Goal: Check status: Check status

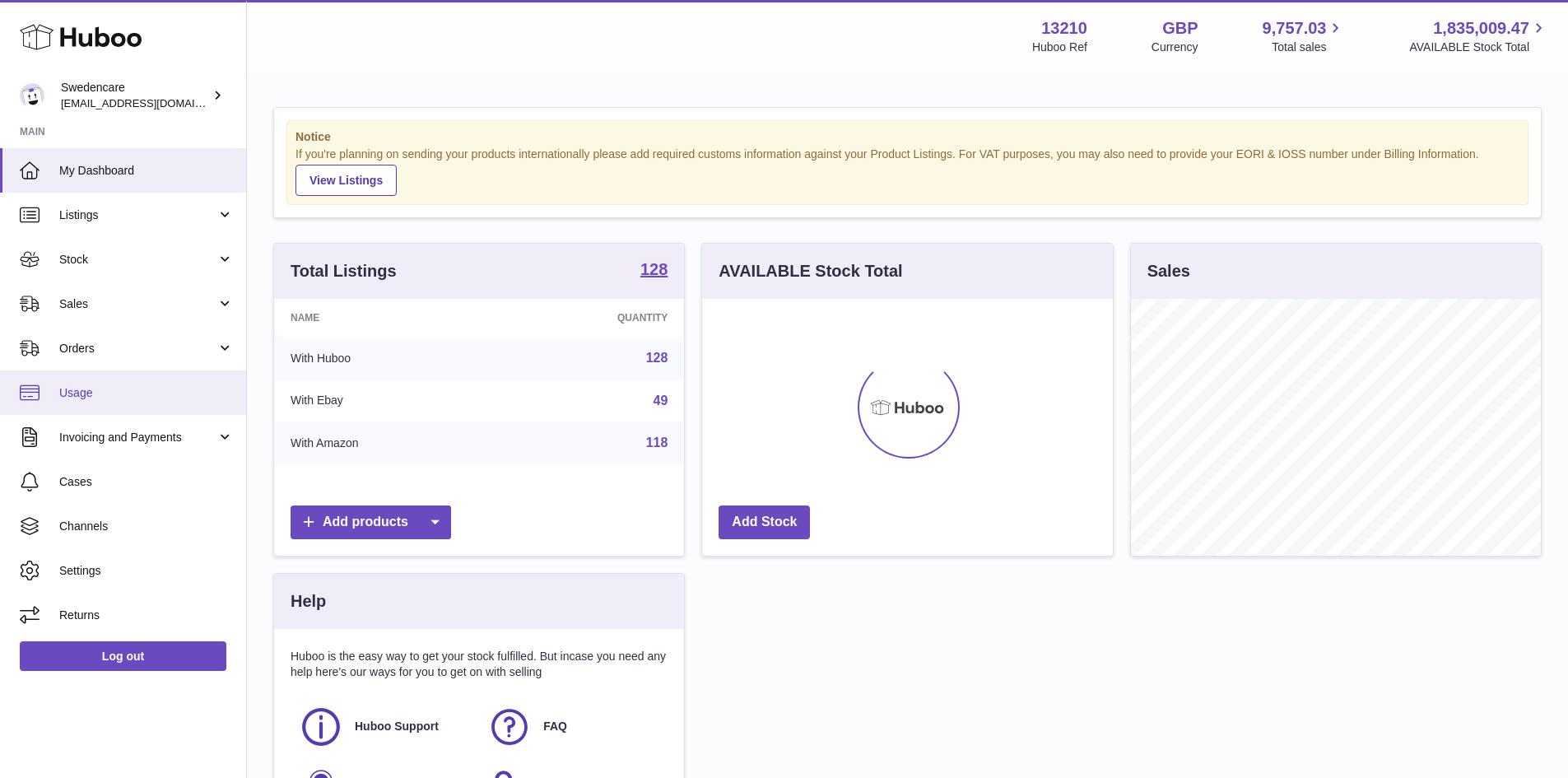
scroll to position [256, 410]
drag, startPoint x: 88, startPoint y: 263, endPoint x: 85, endPoint y: 319, distance: 56.1
click at [88, 263] on span "Stock" at bounding box center [138, 259] width 158 height 15
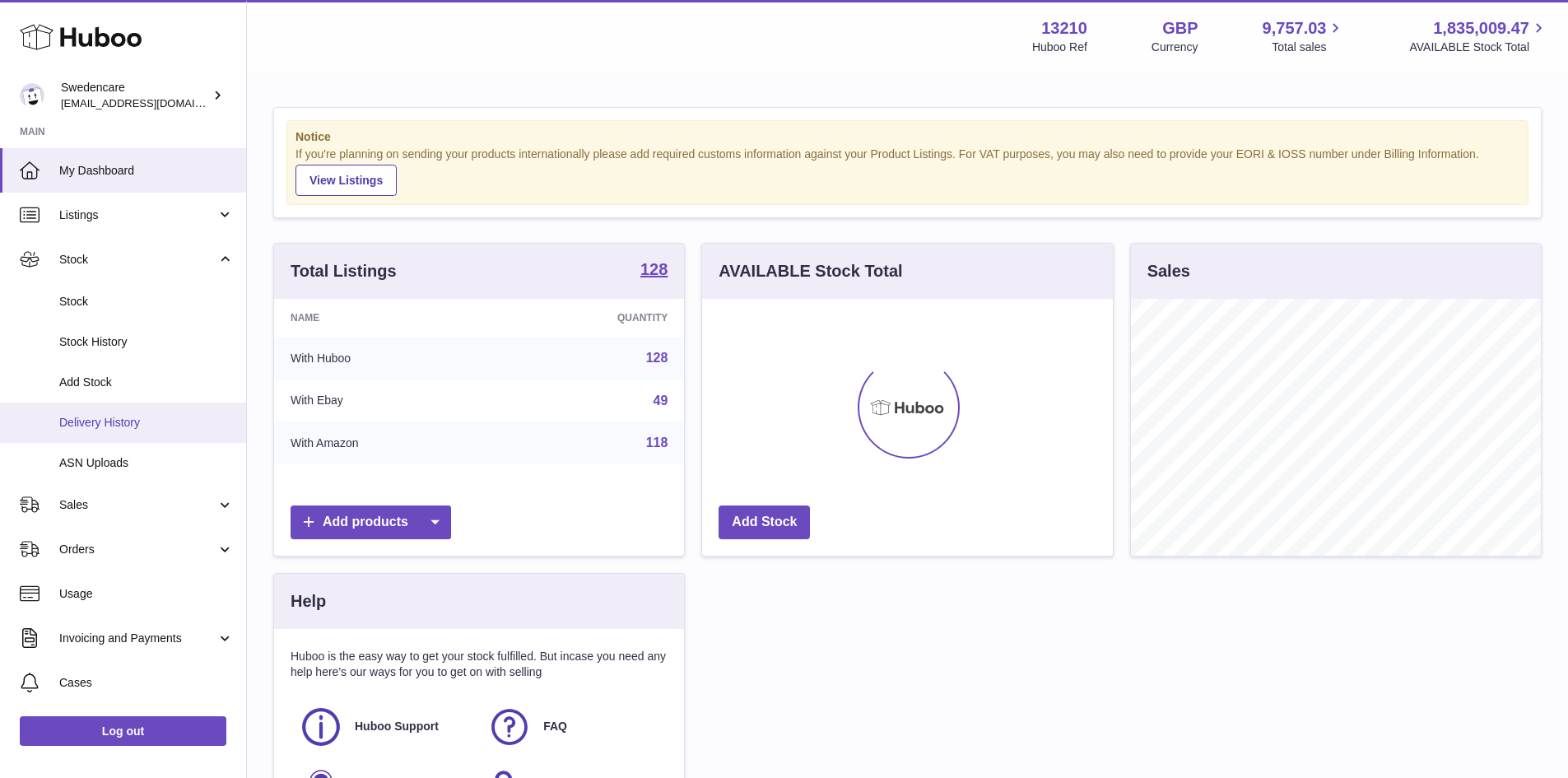
click at [107, 408] on link "Delivery History" at bounding box center [123, 423] width 246 height 40
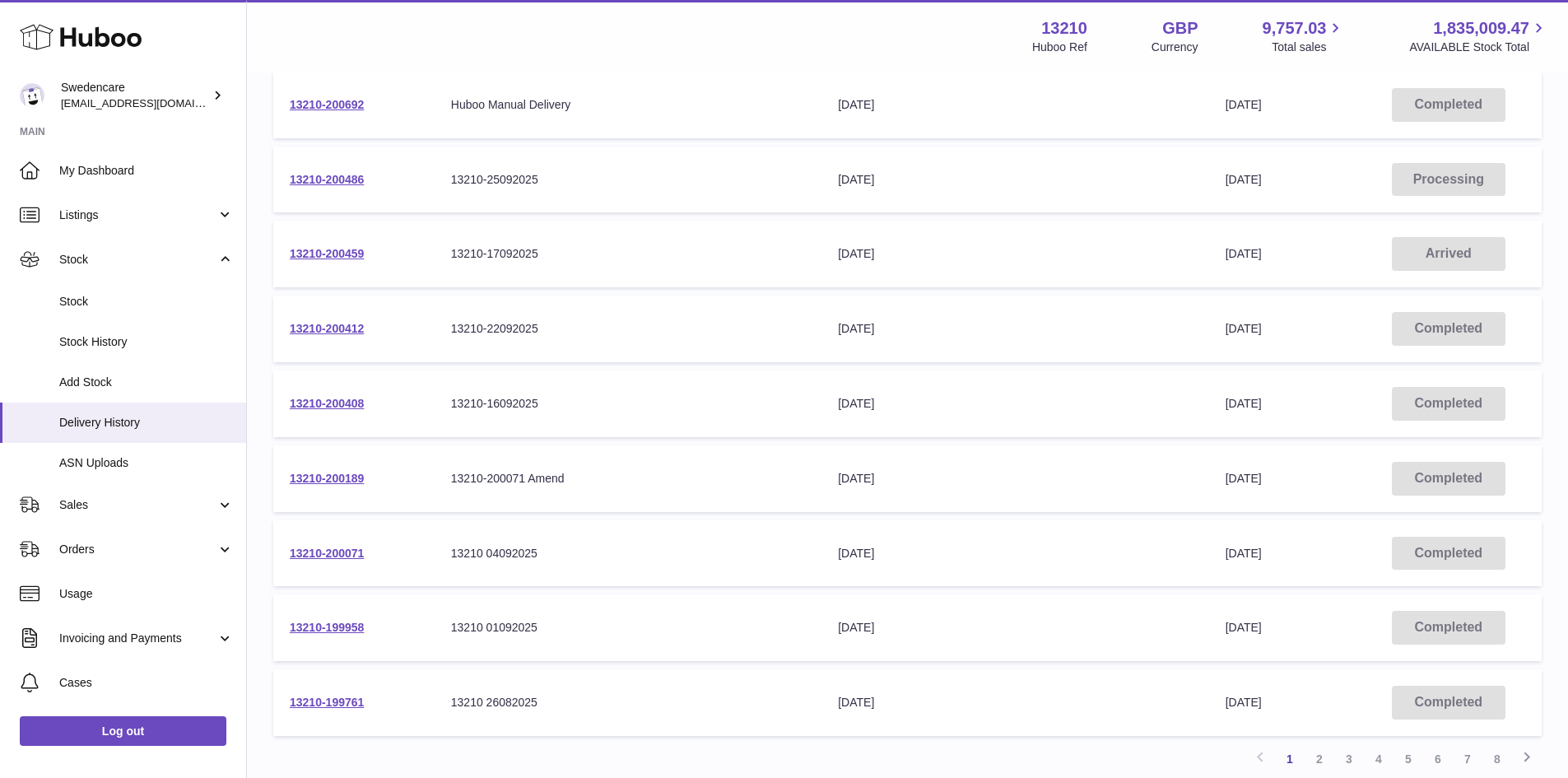
scroll to position [247, 0]
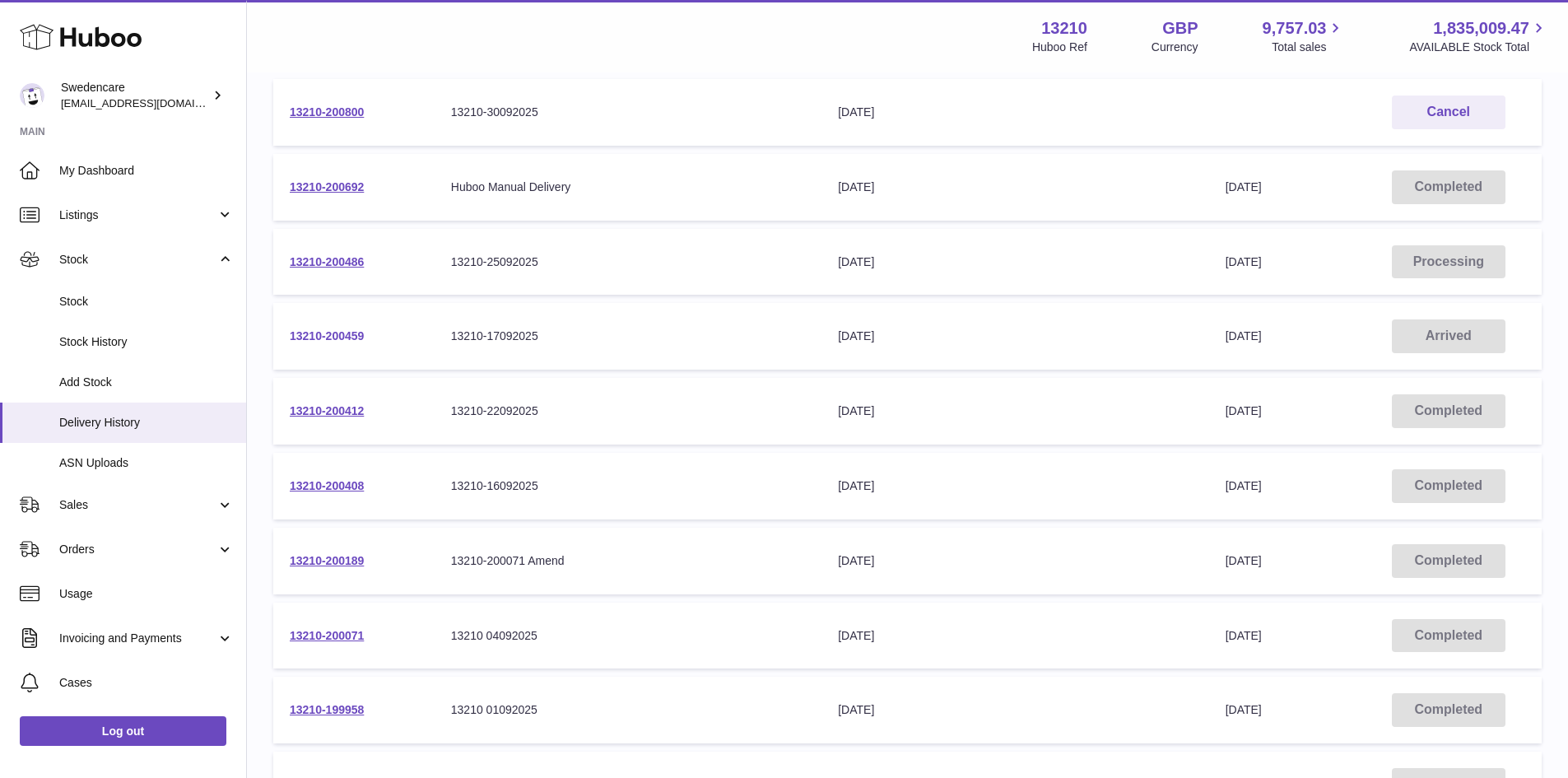
click at [325, 335] on link "13210-200459" at bounding box center [327, 336] width 74 height 13
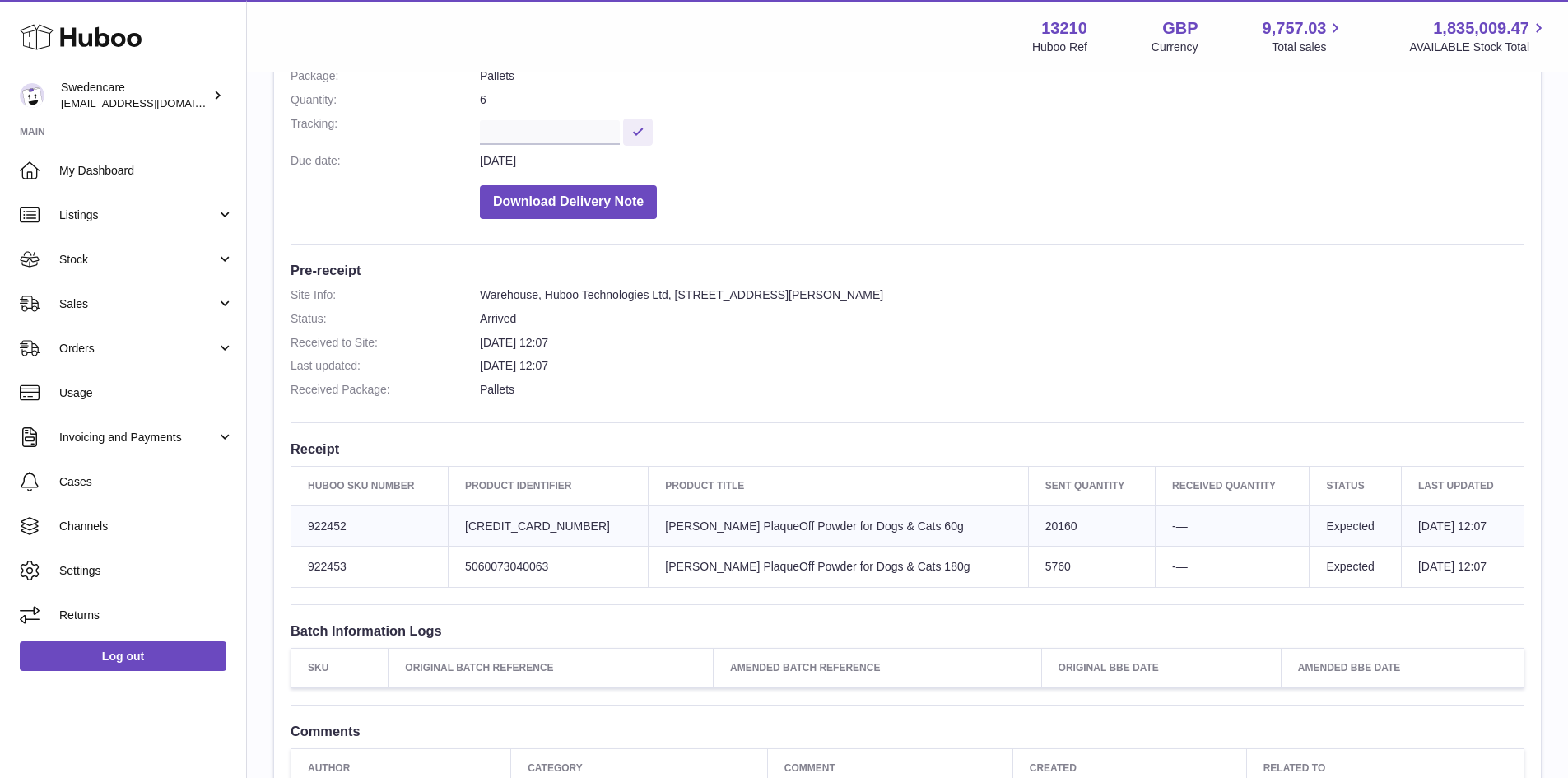
scroll to position [473, 0]
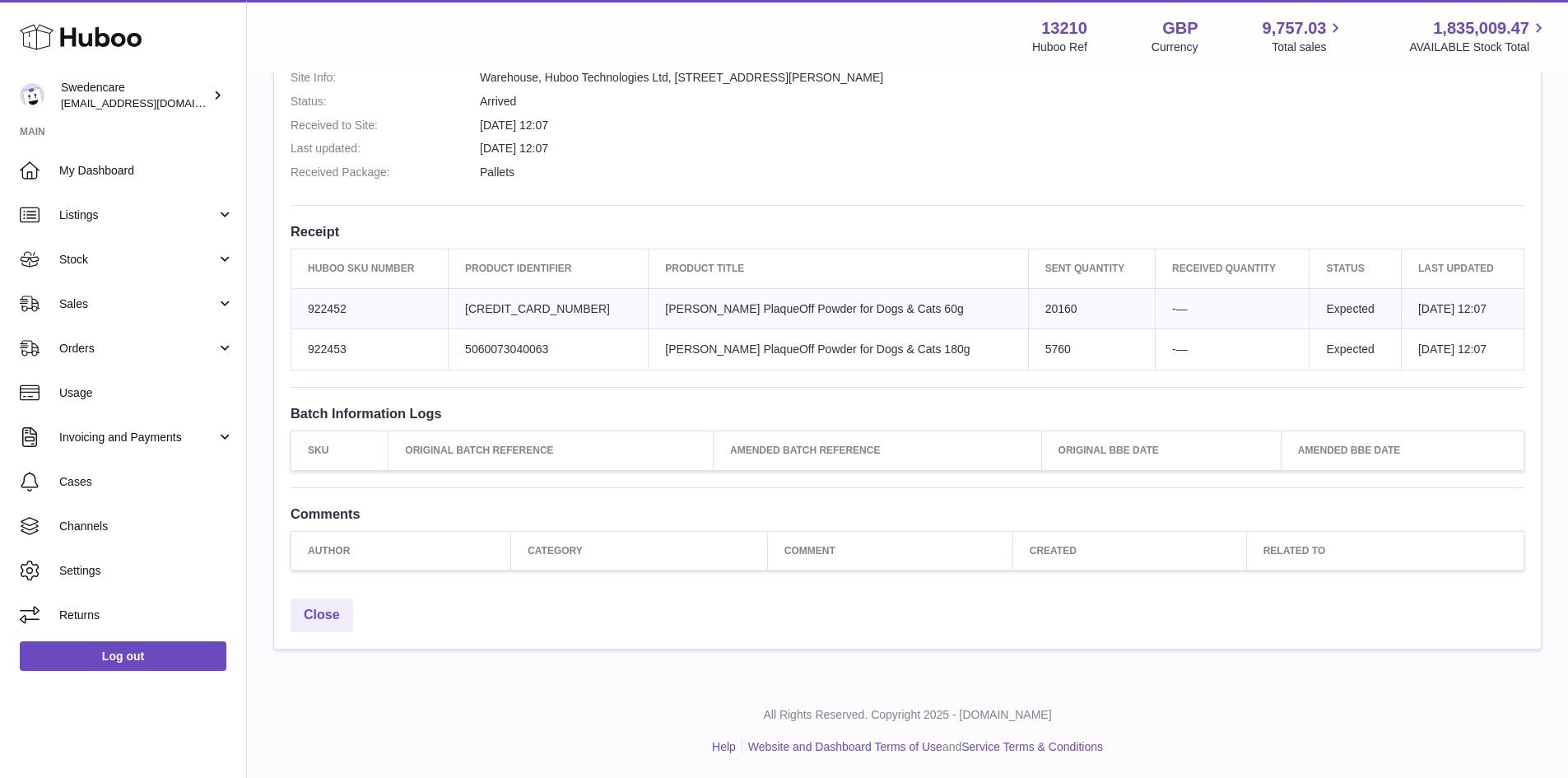
drag, startPoint x: 897, startPoint y: 310, endPoint x: 742, endPoint y: 317, distance: 155.2
click at [741, 314] on td "Product title ProDen PlaqueOff Powder for Dogs & Cats 60g" at bounding box center [839, 308] width 380 height 41
drag, startPoint x: 900, startPoint y: 360, endPoint x: 646, endPoint y: 327, distance: 256.1
click at [646, 327] on tbody "Huboo SKU Number 922452 Client Identifier 5060073040049 Product title ProDen Pl…" at bounding box center [908, 329] width 1233 height 83
click at [764, 360] on td "Product title ProDen PlaqueOff Powder for Dogs & Cats 180g" at bounding box center [839, 350] width 380 height 41
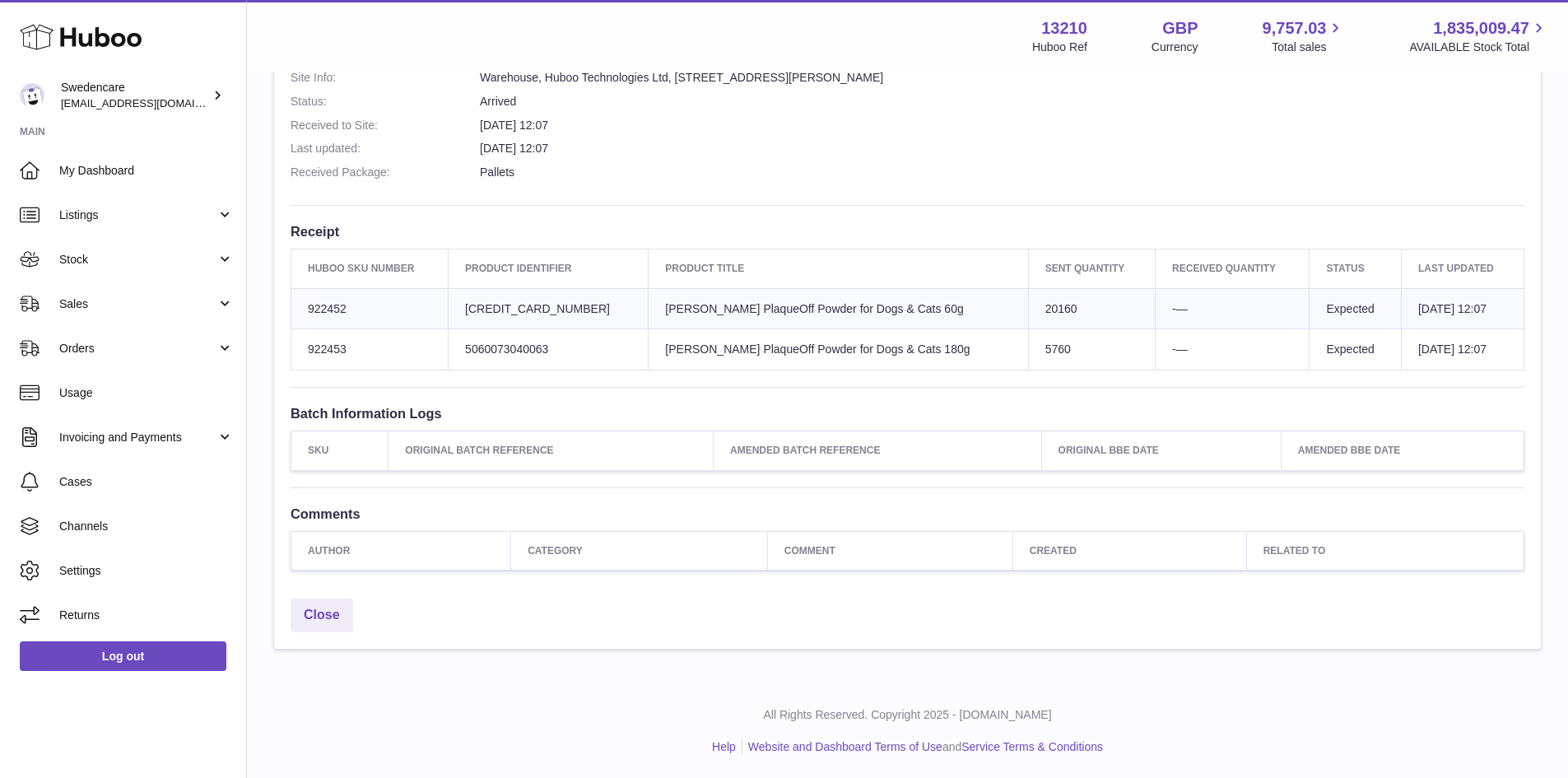
click at [1156, 346] on td "-—" at bounding box center [1233, 350] width 154 height 41
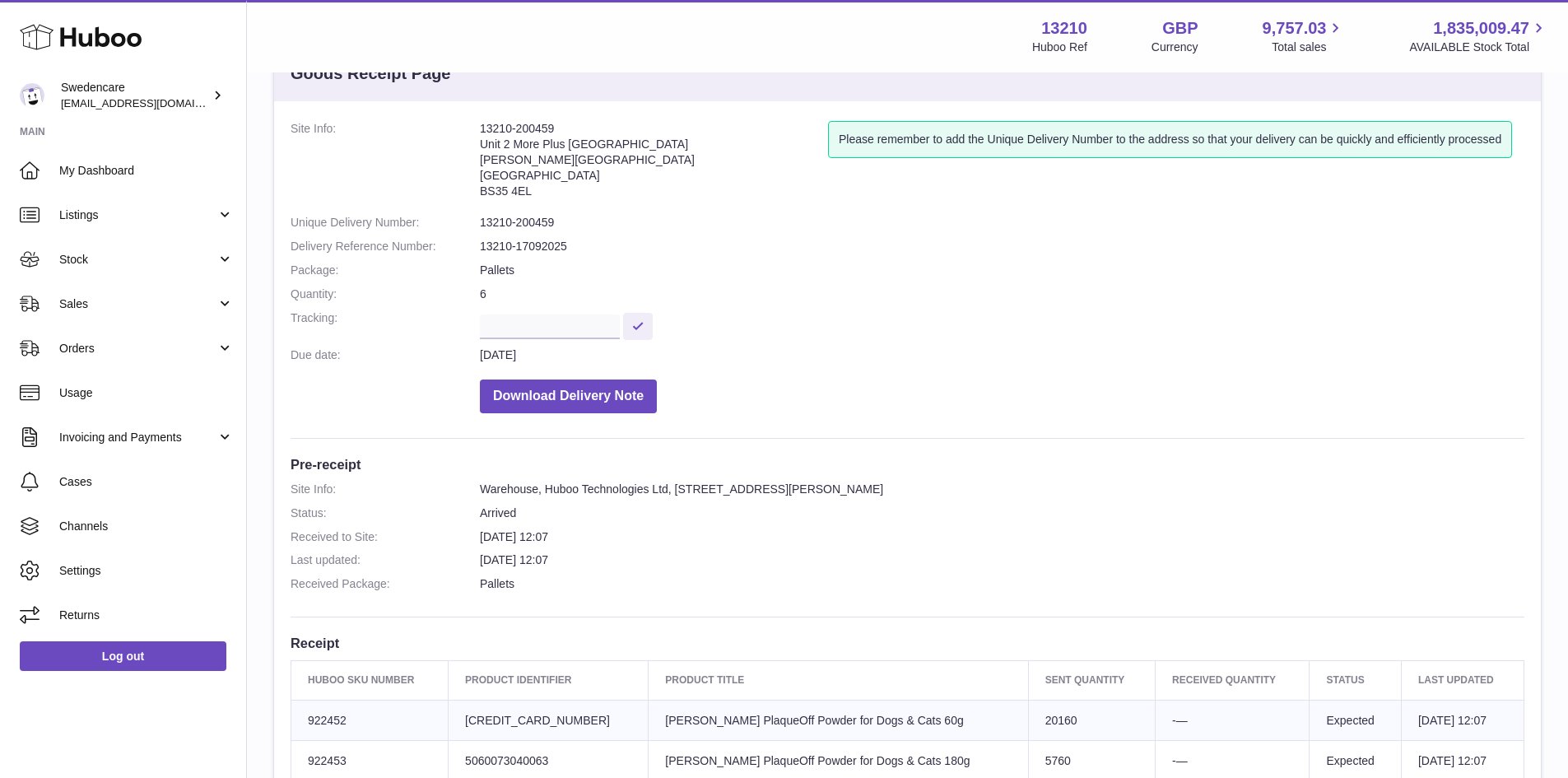
scroll to position [309, 0]
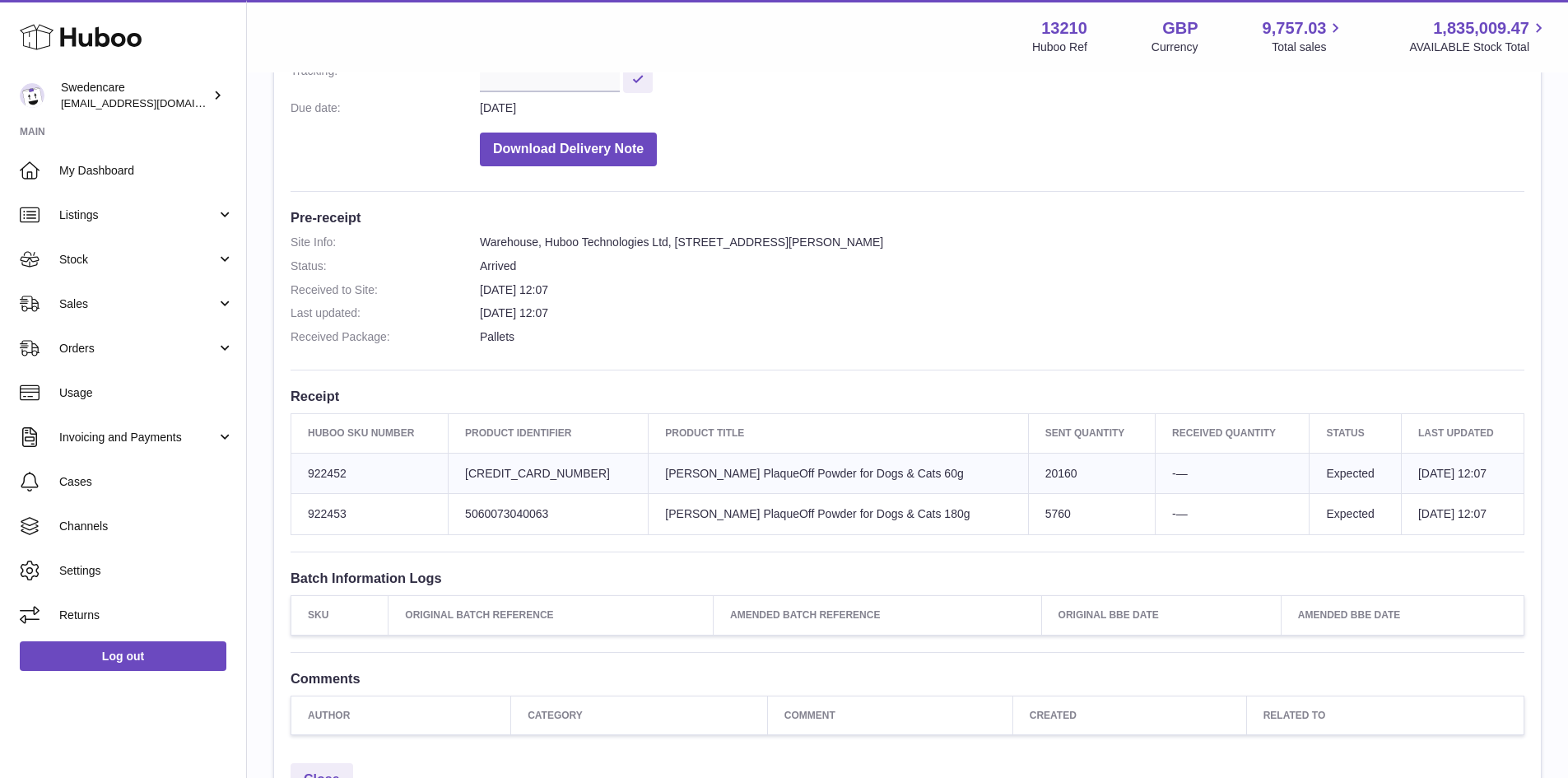
drag, startPoint x: 1272, startPoint y: 501, endPoint x: 668, endPoint y: 450, distance: 606.1
click at [668, 450] on table "Huboo SKU Number Product Identifier Product title Sent Quantity Received Quanti…" at bounding box center [907, 474] width 1234 height 122
click at [1029, 494] on td "Sent Quantity 5760" at bounding box center [1091, 514] width 126 height 41
